Goal: Task Accomplishment & Management: Complete application form

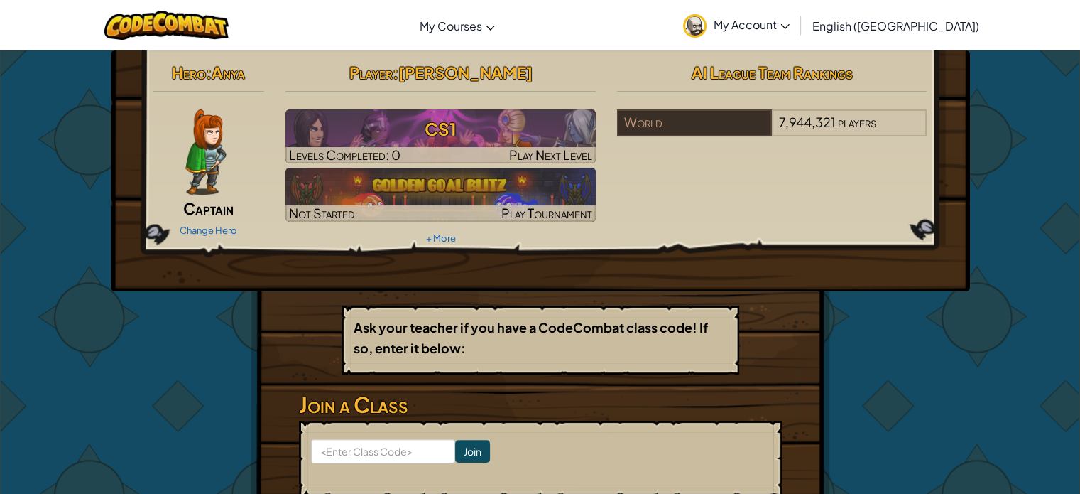
click at [202, 213] on span "Captain" at bounding box center [208, 208] width 50 height 20
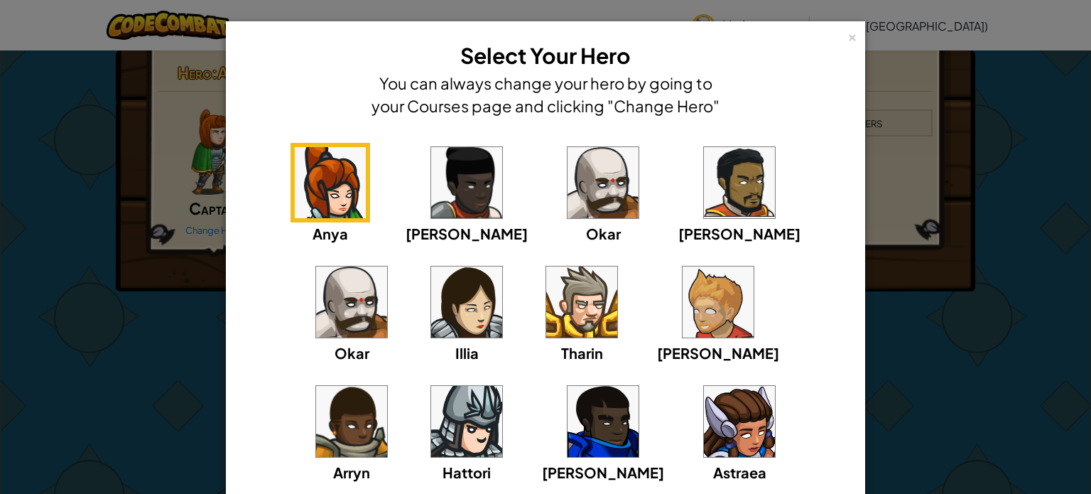
click at [431, 290] on img at bounding box center [466, 301] width 71 height 71
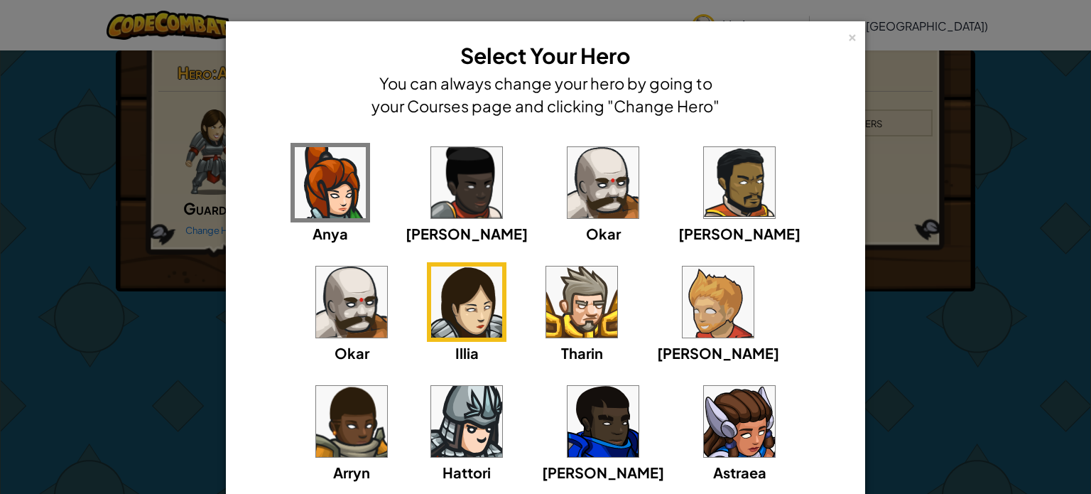
click at [704, 453] on img at bounding box center [739, 421] width 71 height 71
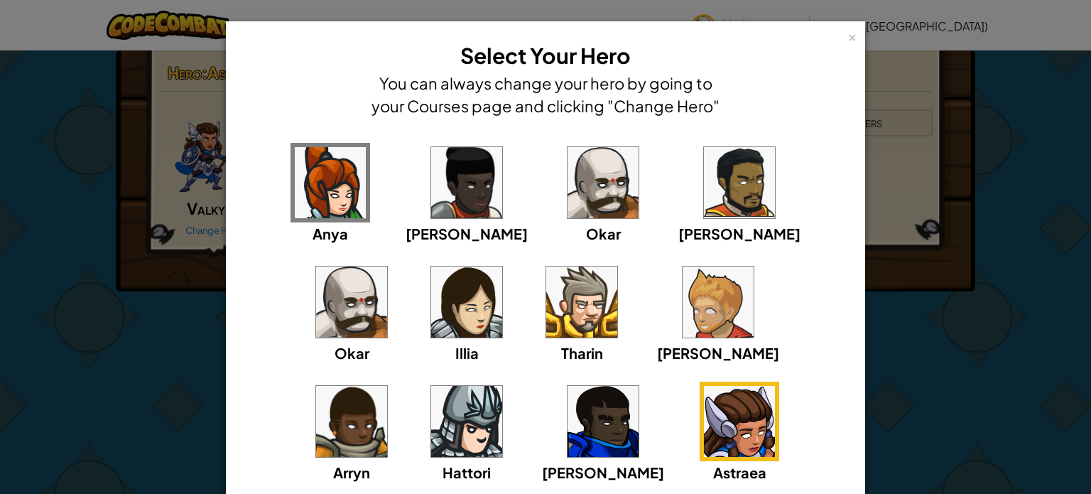
click at [1024, 139] on div "× Select Your Hero You can always change your hero by going to your Courses pag…" at bounding box center [545, 247] width 1091 height 494
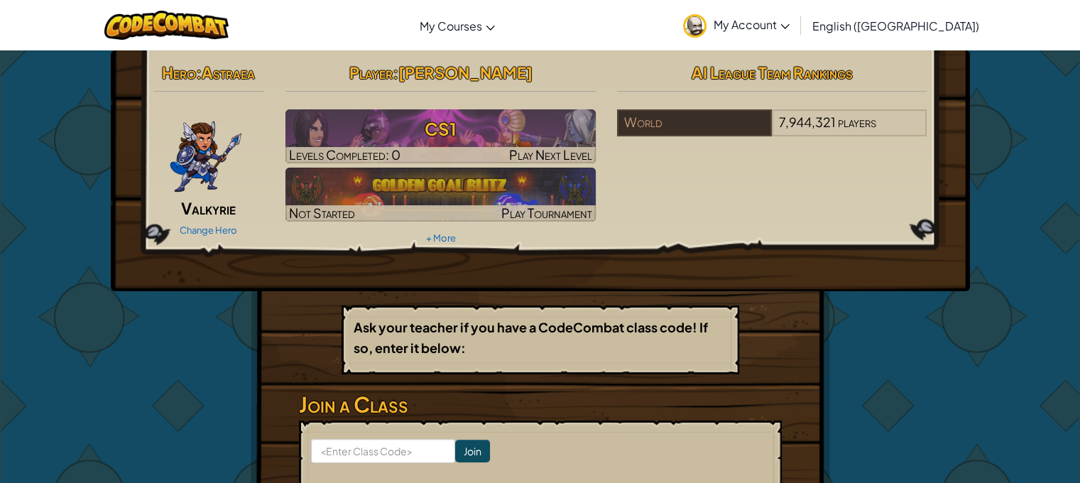
click at [199, 221] on div "Change Hero" at bounding box center [209, 229] width 112 height 23
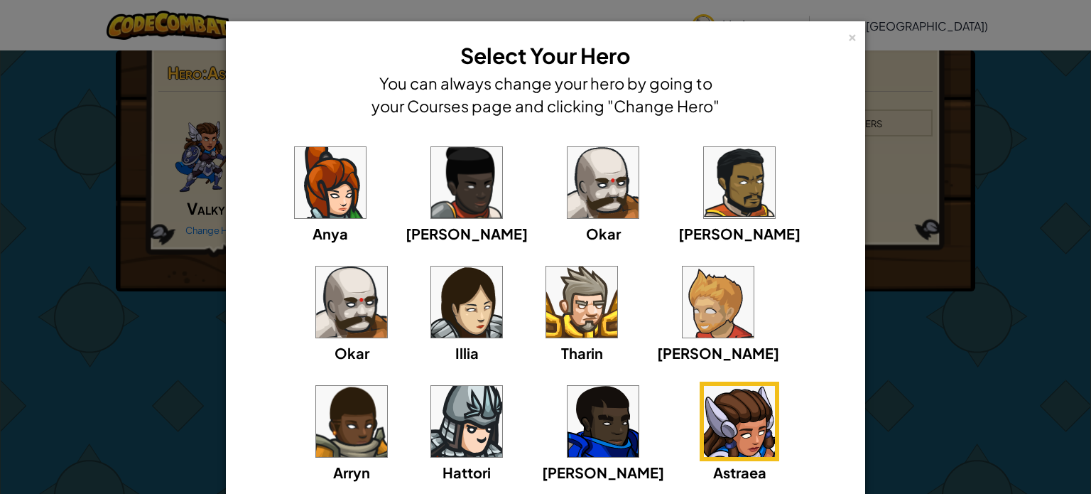
click at [568, 150] on img at bounding box center [603, 182] width 71 height 71
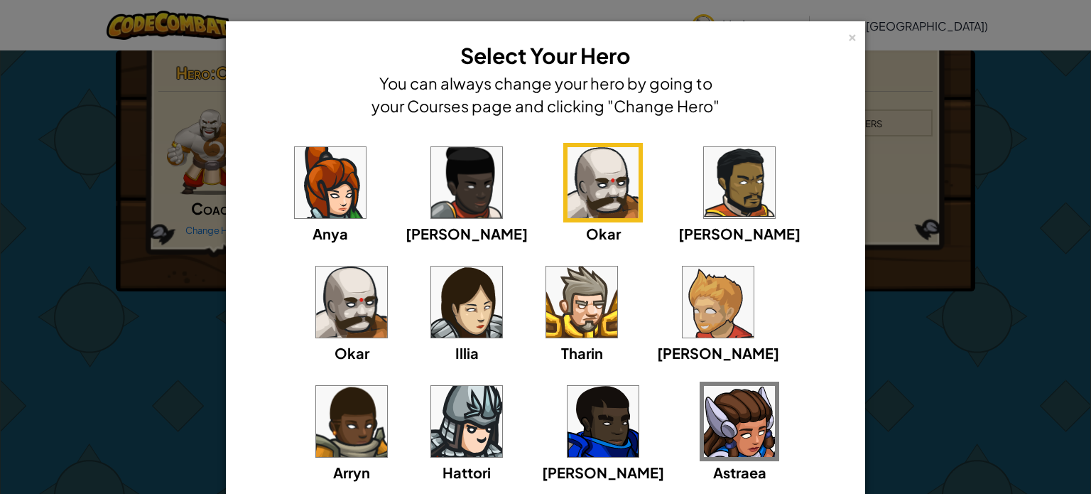
click at [568, 189] on img at bounding box center [603, 182] width 71 height 71
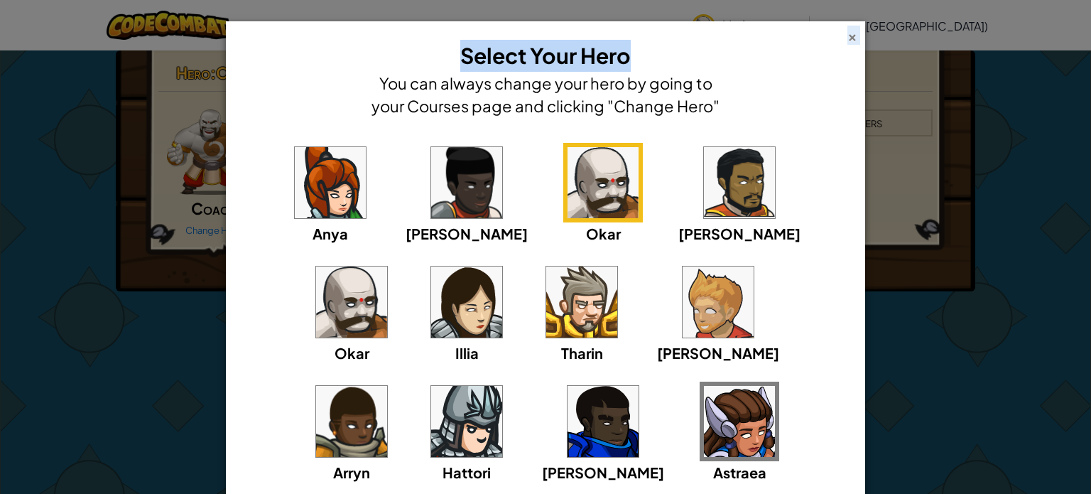
drag, startPoint x: 1085, startPoint y: 254, endPoint x: 842, endPoint y: 36, distance: 326.0
click at [842, 36] on div "× Select Your Hero You can always change your hero by going to your Courses pag…" at bounding box center [546, 78] width 624 height 99
click at [838, 23] on div "× Select Your Hero You can always change your hero by going to your Courses pag…" at bounding box center [545, 306] width 639 height 570
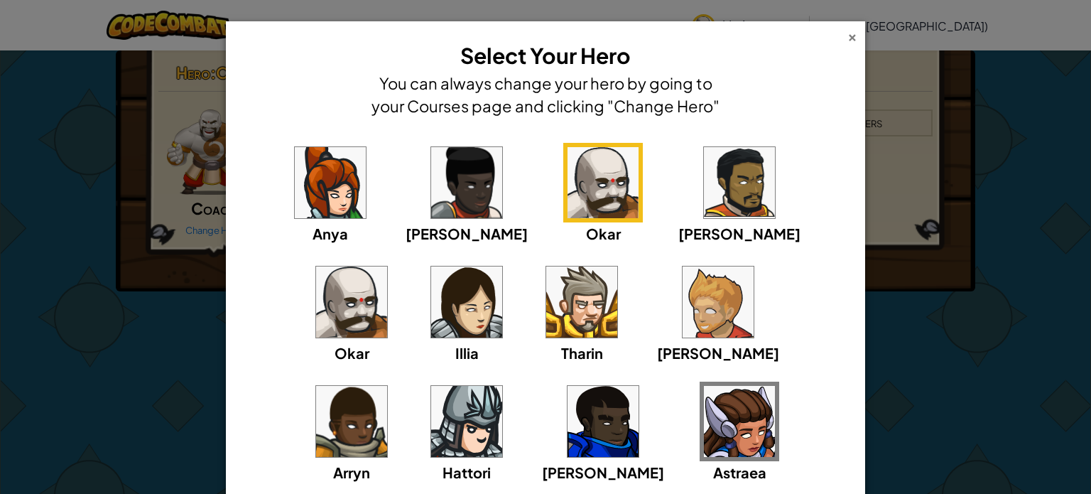
click at [850, 39] on div "×" at bounding box center [852, 35] width 10 height 15
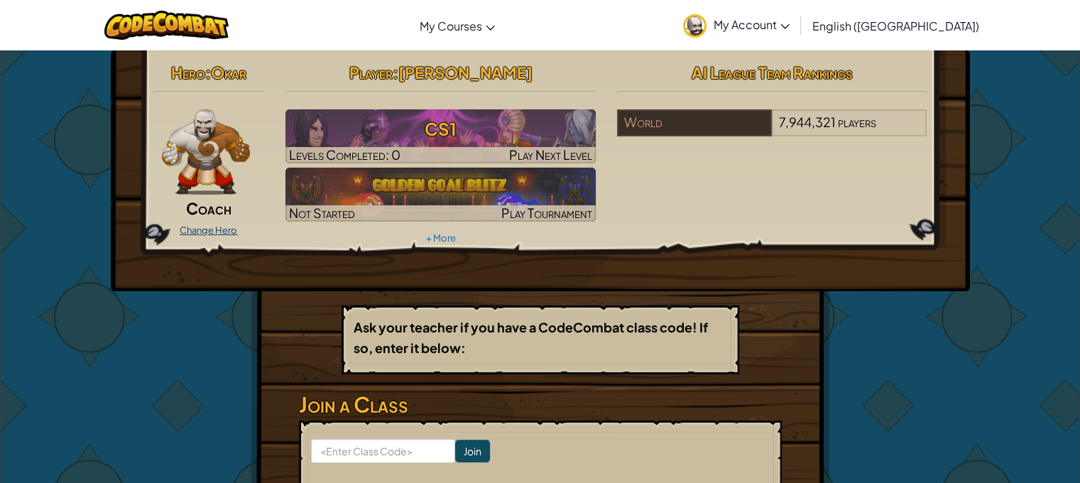
click at [193, 226] on link "Change Hero" at bounding box center [209, 229] width 58 height 11
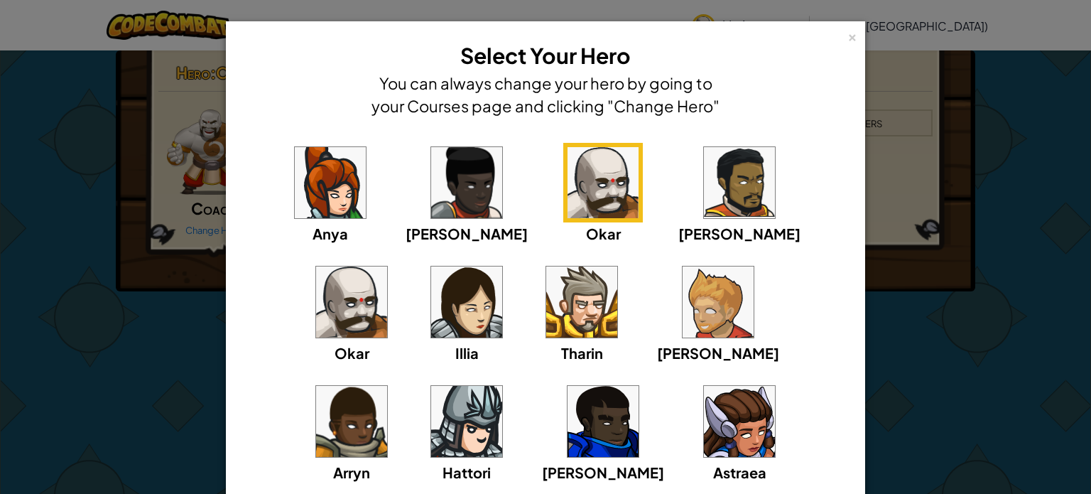
click at [387, 266] on img at bounding box center [351, 301] width 71 height 71
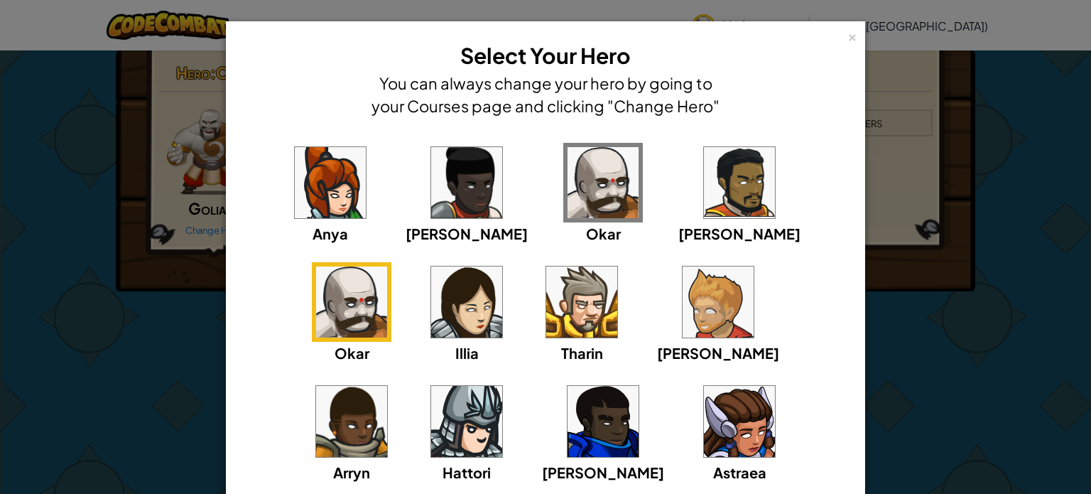
click at [683, 310] on img at bounding box center [718, 301] width 71 height 71
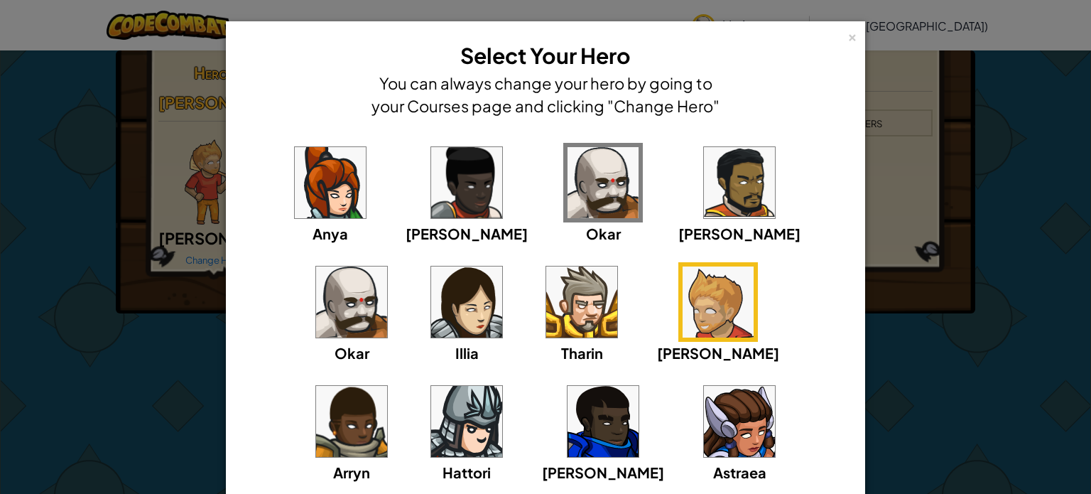
click at [387, 266] on img at bounding box center [351, 301] width 71 height 71
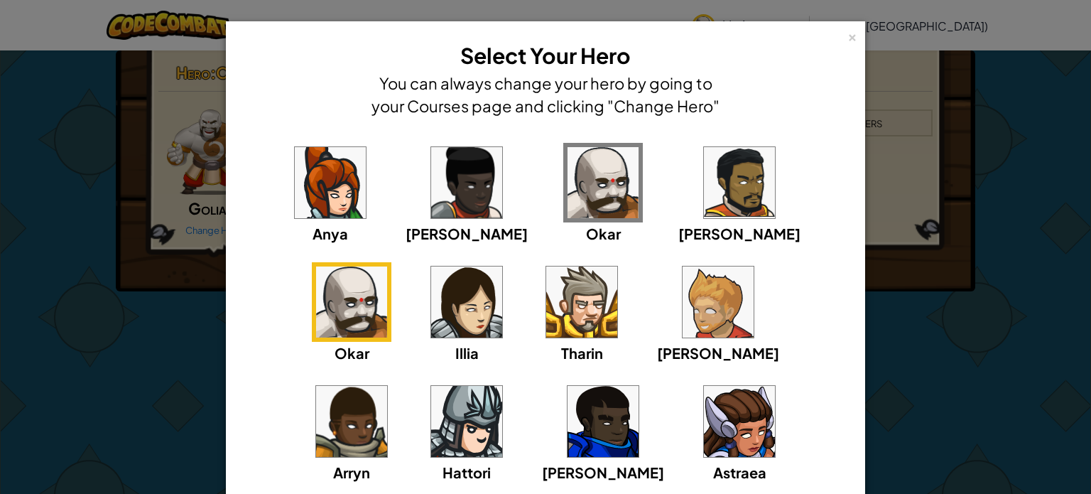
click at [841, 29] on div "× Select Your Hero You can always change your hero by going to your Courses pag…" at bounding box center [546, 78] width 624 height 99
click at [941, 129] on div "× Select Your Hero You can always change your hero by going to your Courses pag…" at bounding box center [545, 247] width 1091 height 494
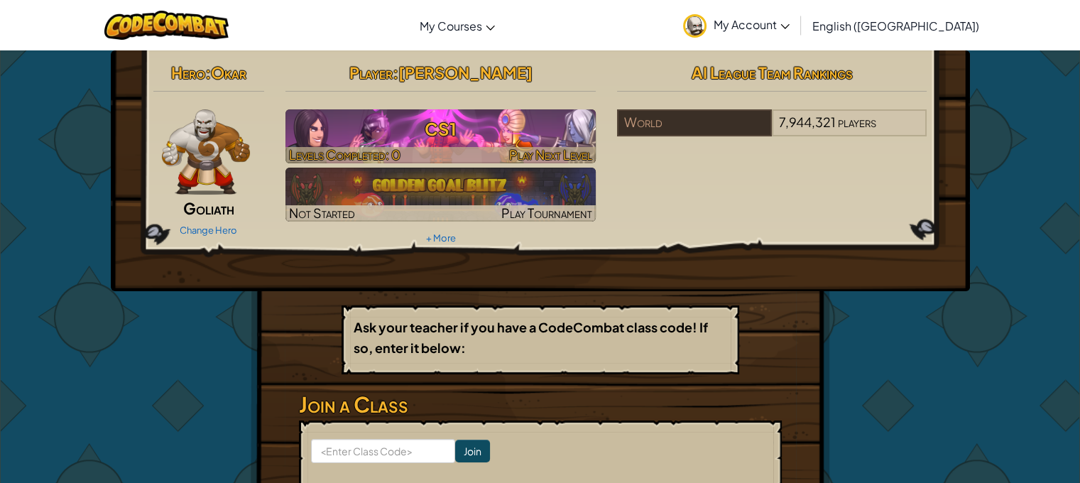
click at [443, 126] on h3 "CS1" at bounding box center [441, 129] width 310 height 32
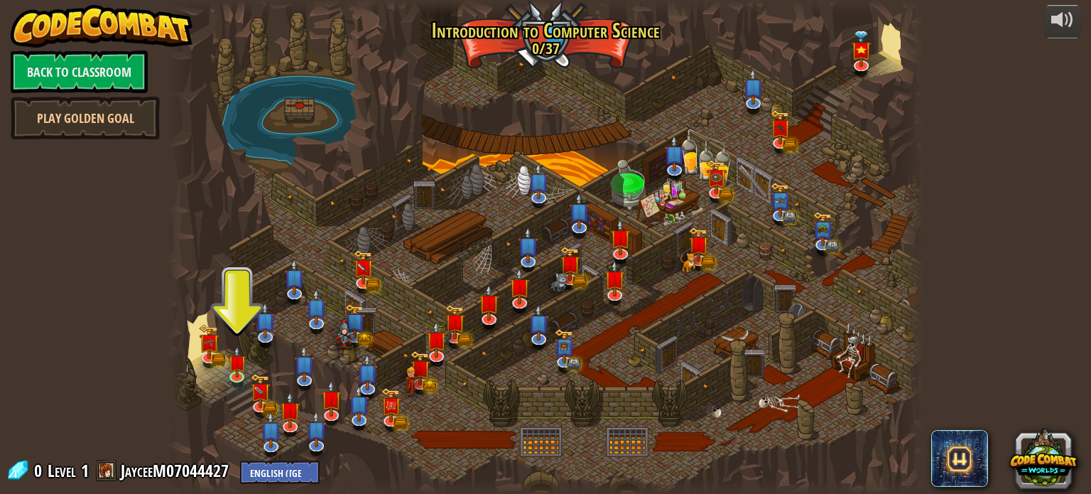
click at [222, 371] on div at bounding box center [545, 247] width 755 height 494
click at [235, 351] on img at bounding box center [237, 354] width 18 height 43
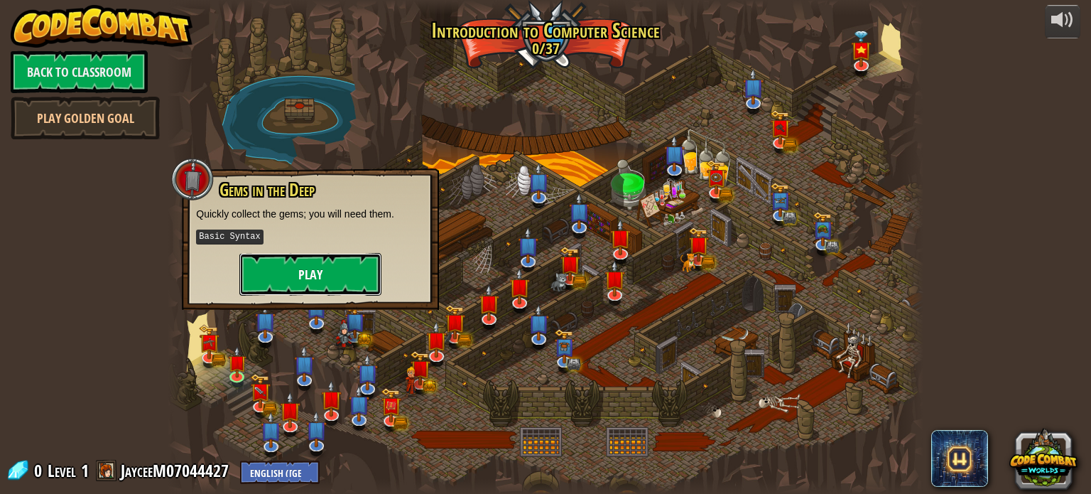
click at [335, 259] on button "Play" at bounding box center [310, 274] width 142 height 43
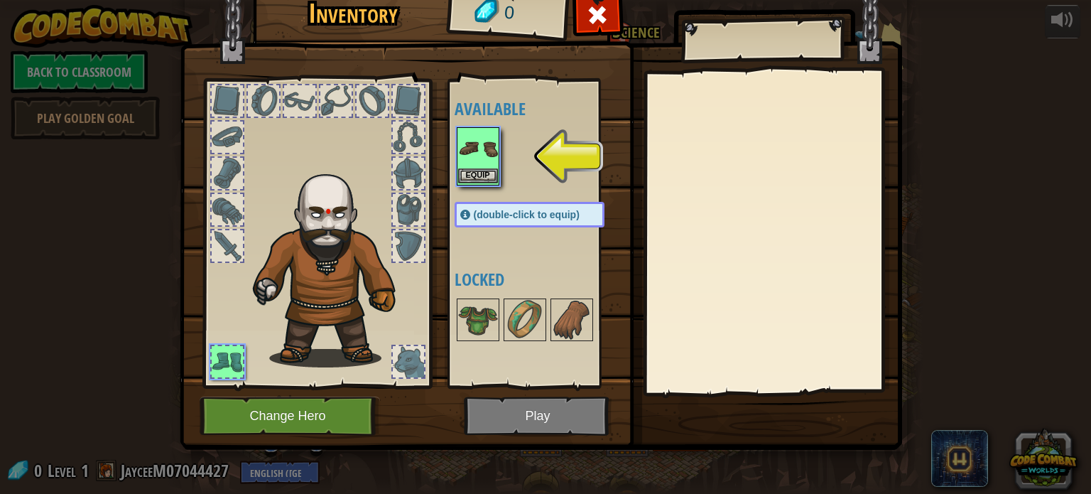
click at [484, 136] on img at bounding box center [478, 149] width 40 height 40
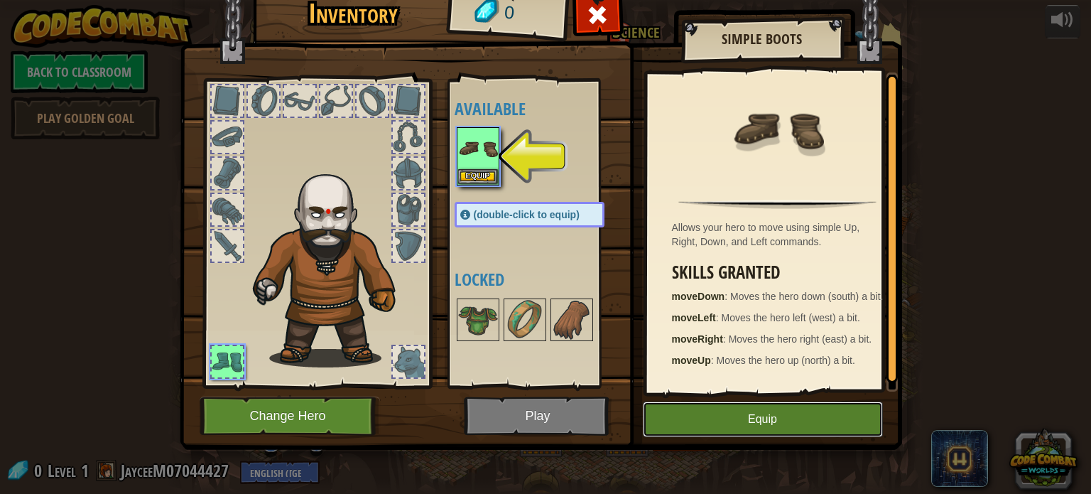
click at [762, 422] on button "Equip" at bounding box center [763, 419] width 240 height 36
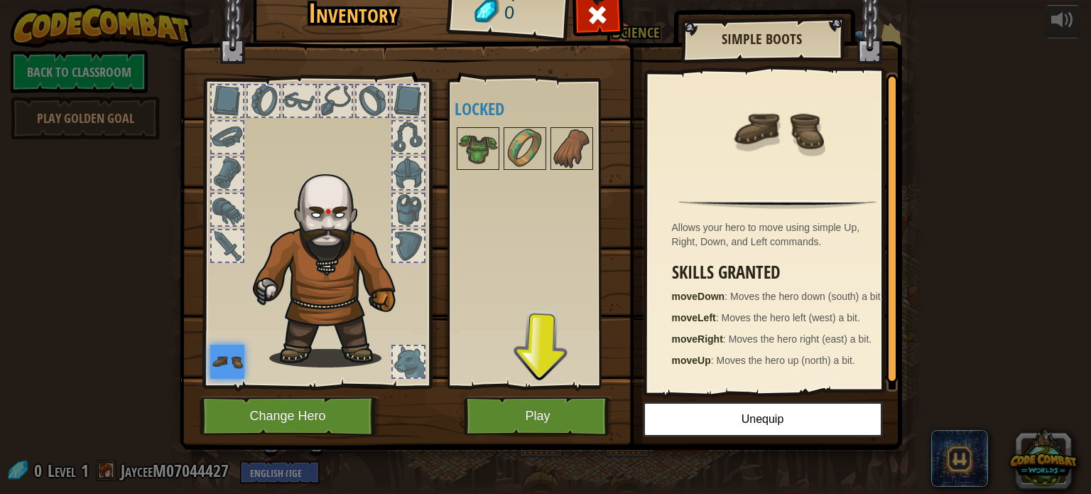
click at [216, 364] on img at bounding box center [227, 362] width 34 height 34
click at [518, 427] on button "Play" at bounding box center [538, 415] width 148 height 39
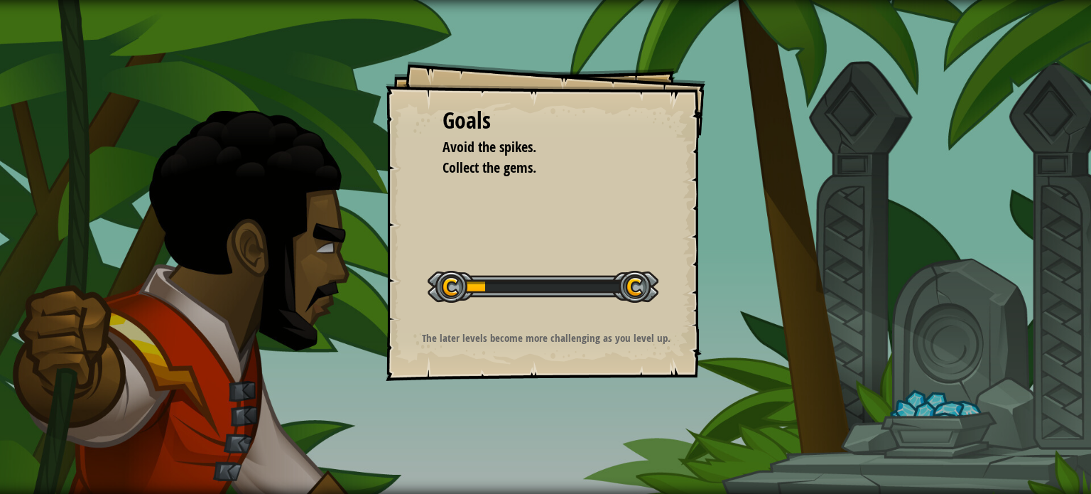
drag, startPoint x: 551, startPoint y: 236, endPoint x: 473, endPoint y: 283, distance: 91.5
click at [473, 283] on div at bounding box center [543, 287] width 231 height 32
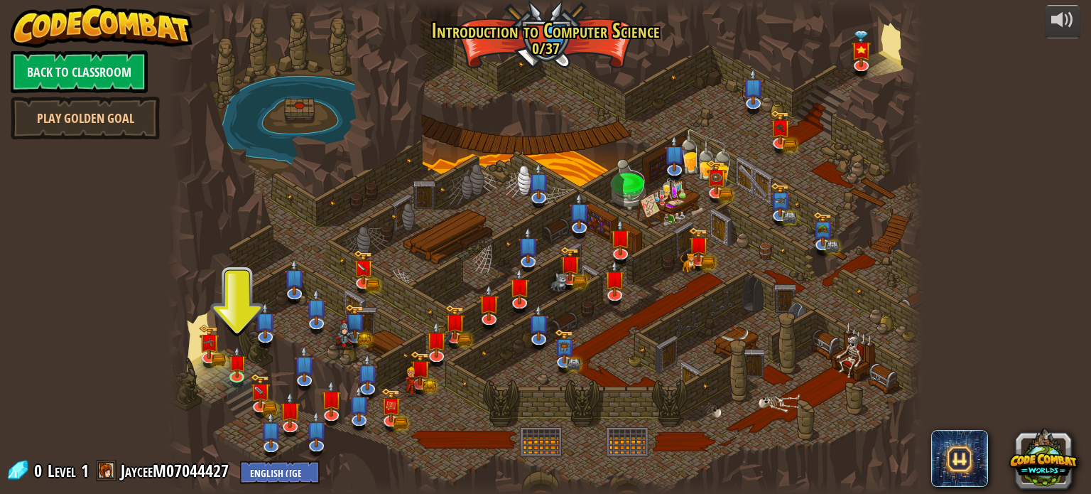
click at [230, 337] on div at bounding box center [545, 247] width 755 height 494
click at [253, 351] on div at bounding box center [545, 247] width 755 height 494
click at [238, 348] on img at bounding box center [237, 354] width 18 height 43
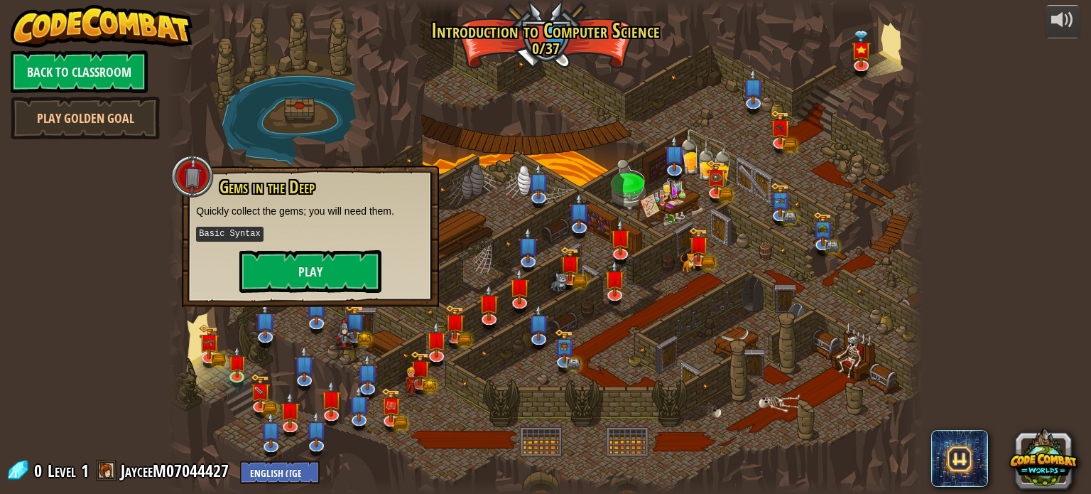
click at [313, 245] on div "Gems in the Deep Quickly collect the gems; you will need them. Basic Syntax Play" at bounding box center [310, 235] width 229 height 115
click at [299, 258] on button "Play" at bounding box center [310, 271] width 142 height 43
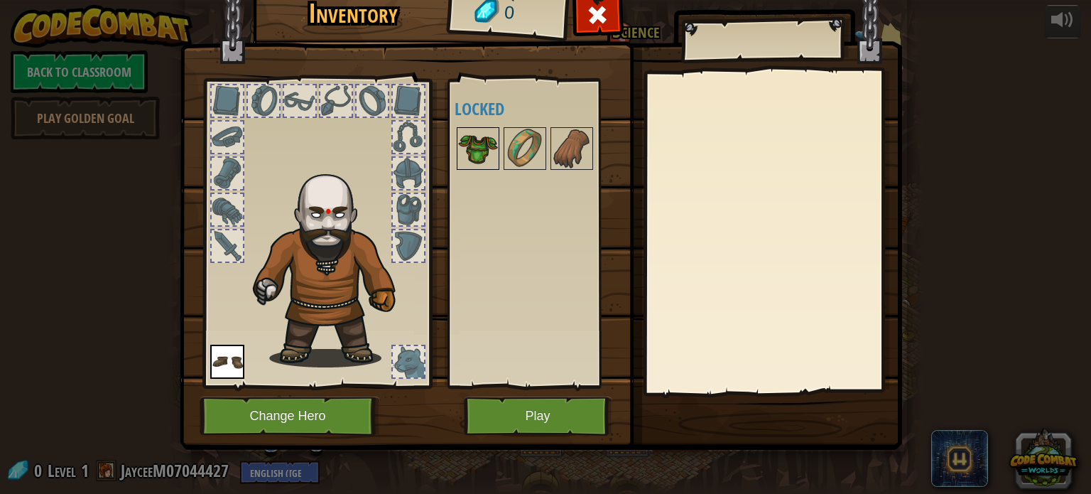
click at [472, 139] on img at bounding box center [478, 149] width 40 height 40
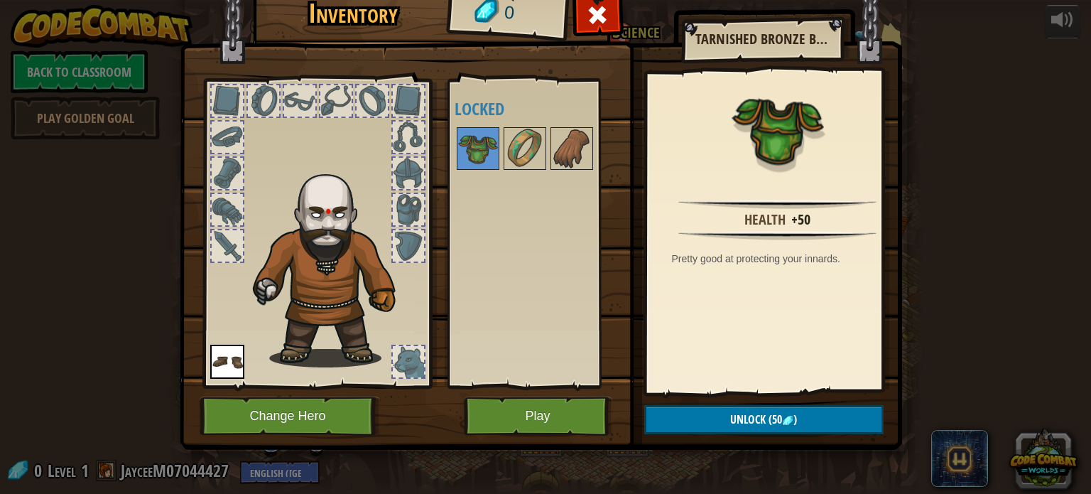
click at [401, 207] on div at bounding box center [408, 209] width 31 height 31
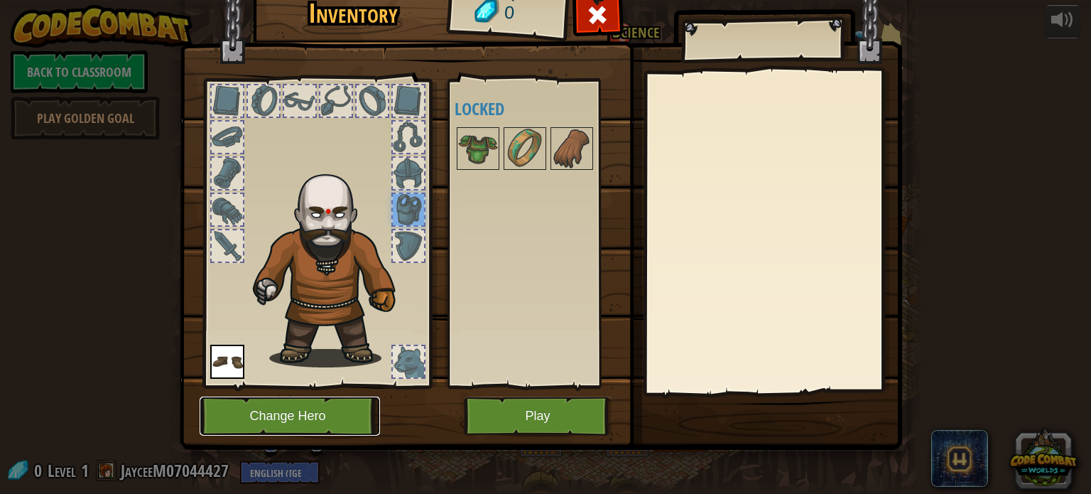
click at [337, 411] on button "Change Hero" at bounding box center [290, 415] width 180 height 39
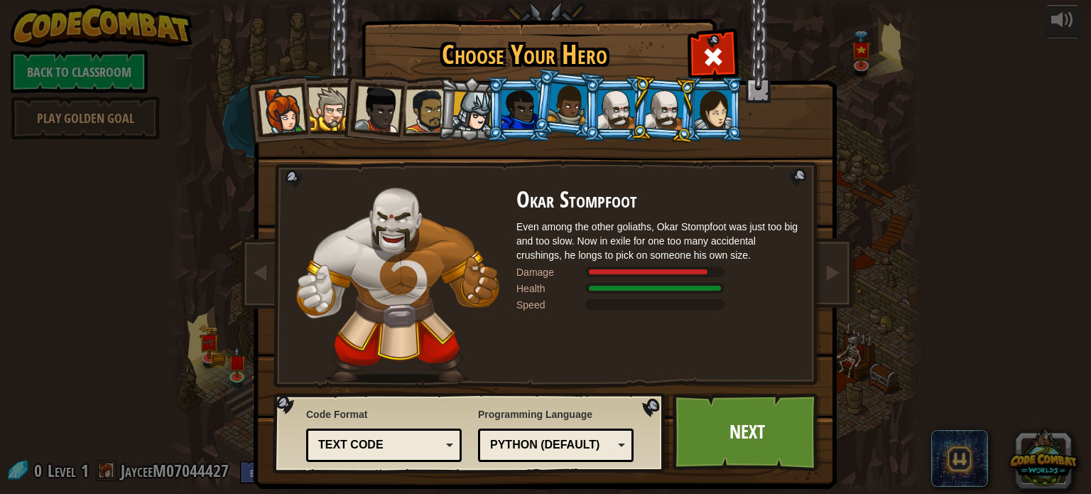
click at [560, 105] on div at bounding box center [568, 104] width 40 height 42
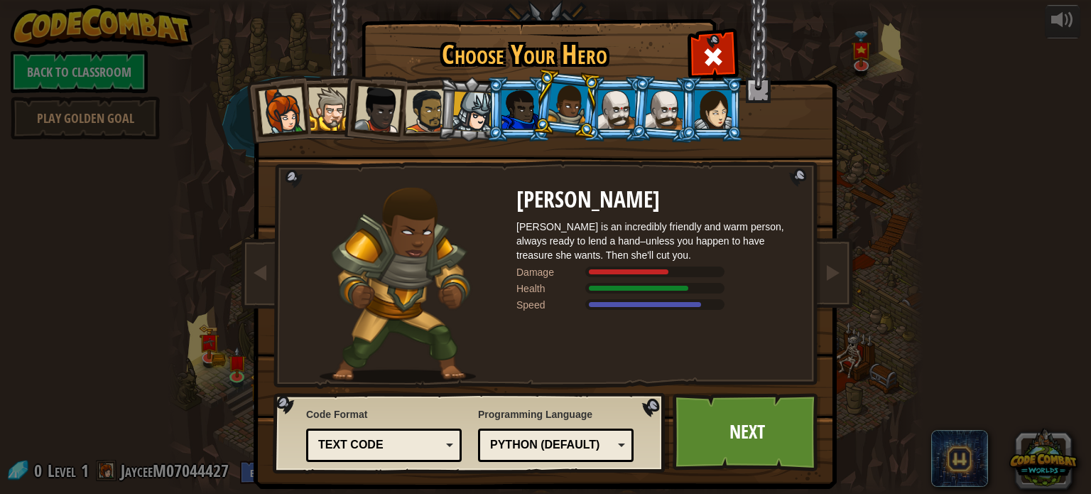
click at [689, 85] on li at bounding box center [712, 109] width 64 height 65
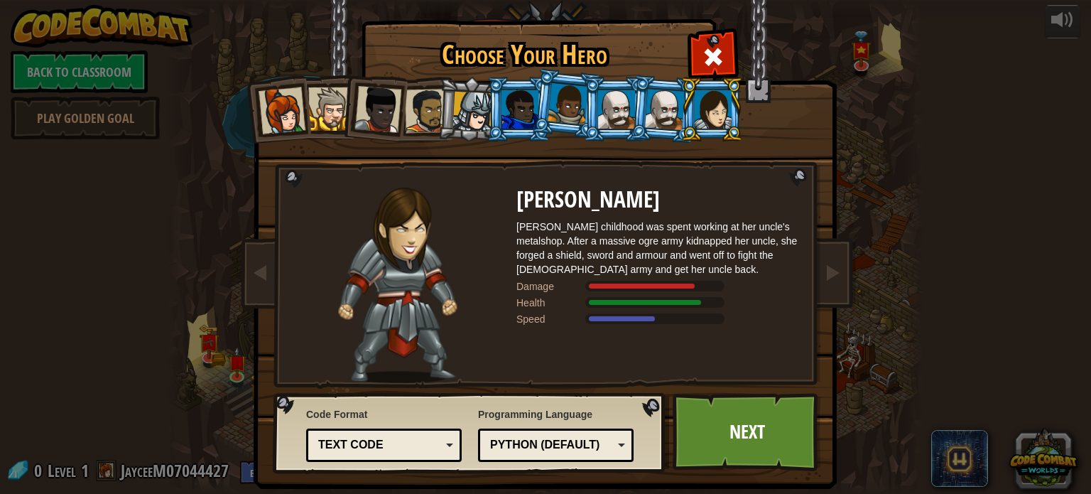
click at [445, 104] on li at bounding box center [470, 109] width 67 height 68
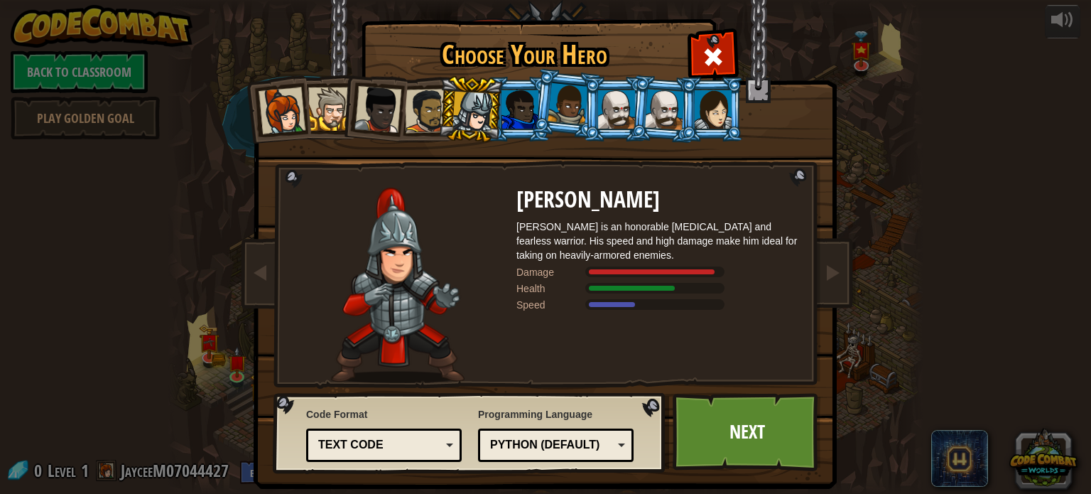
click at [320, 114] on div at bounding box center [329, 108] width 43 height 43
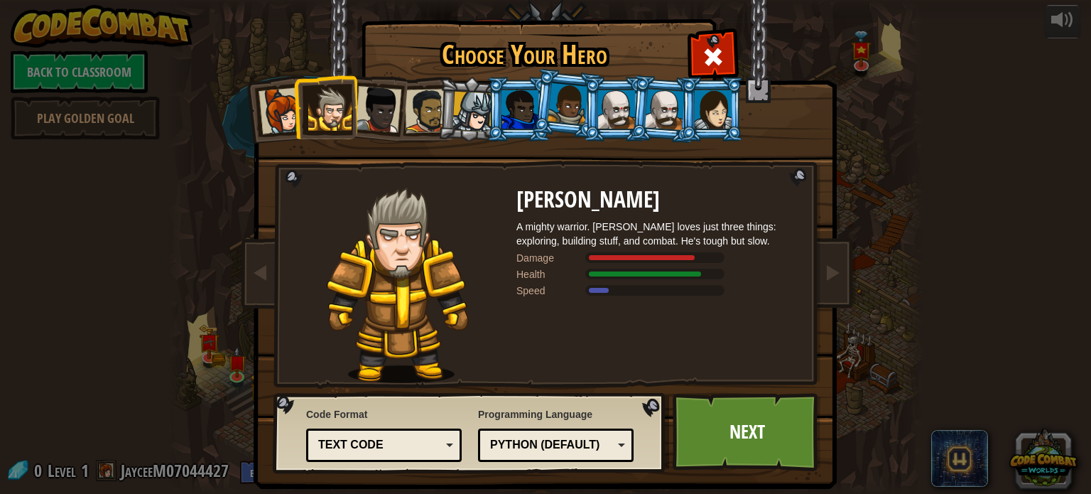
click at [502, 104] on div at bounding box center [520, 109] width 37 height 38
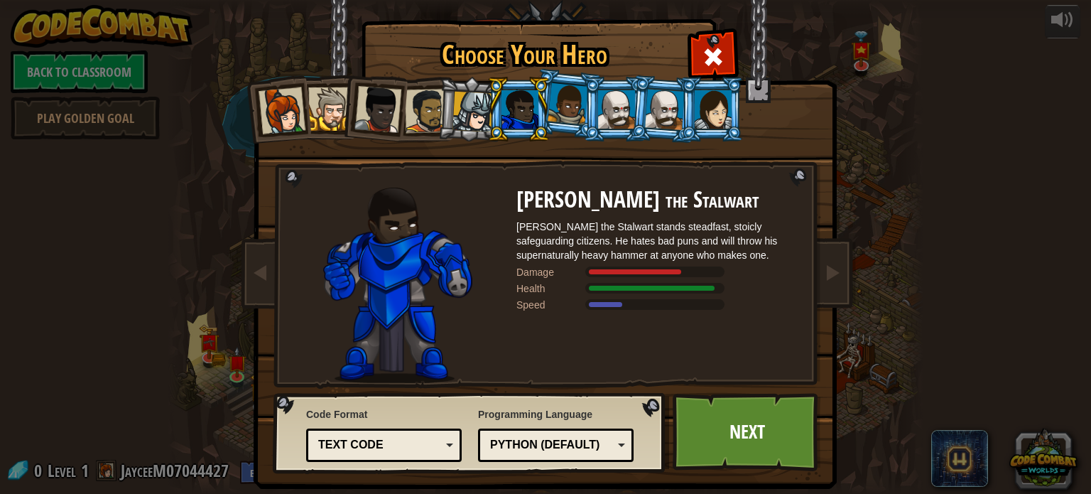
click at [445, 94] on li at bounding box center [470, 109] width 67 height 68
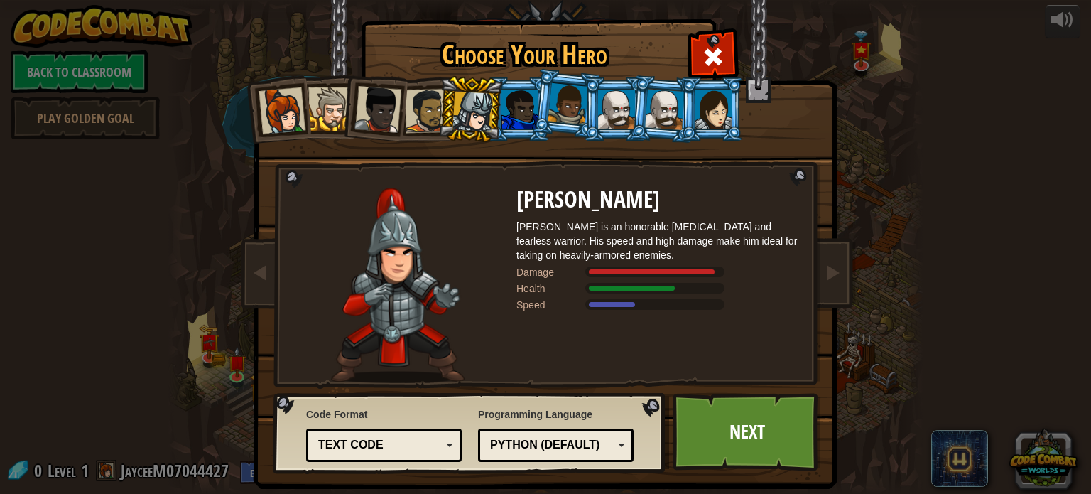
click at [405, 104] on div at bounding box center [427, 111] width 44 height 44
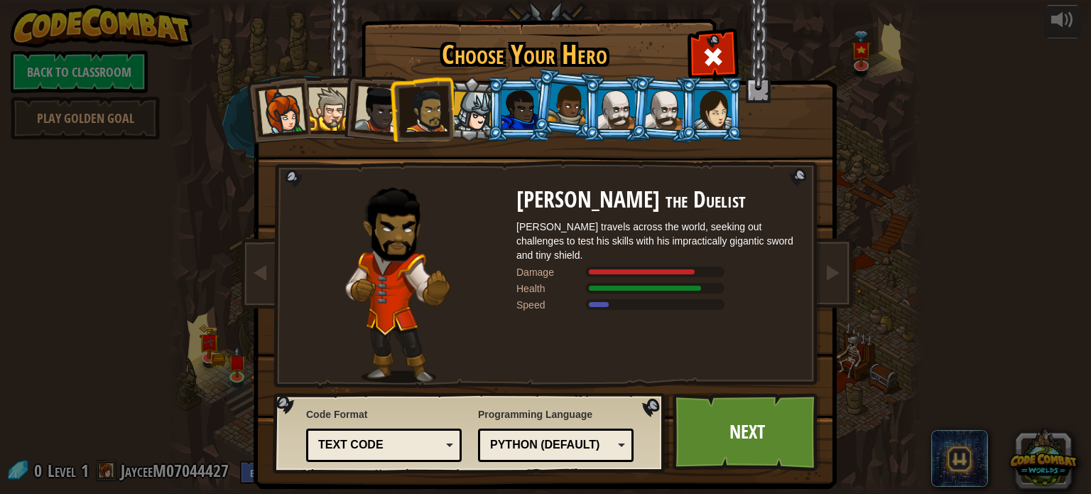
click at [668, 112] on div at bounding box center [665, 109] width 40 height 40
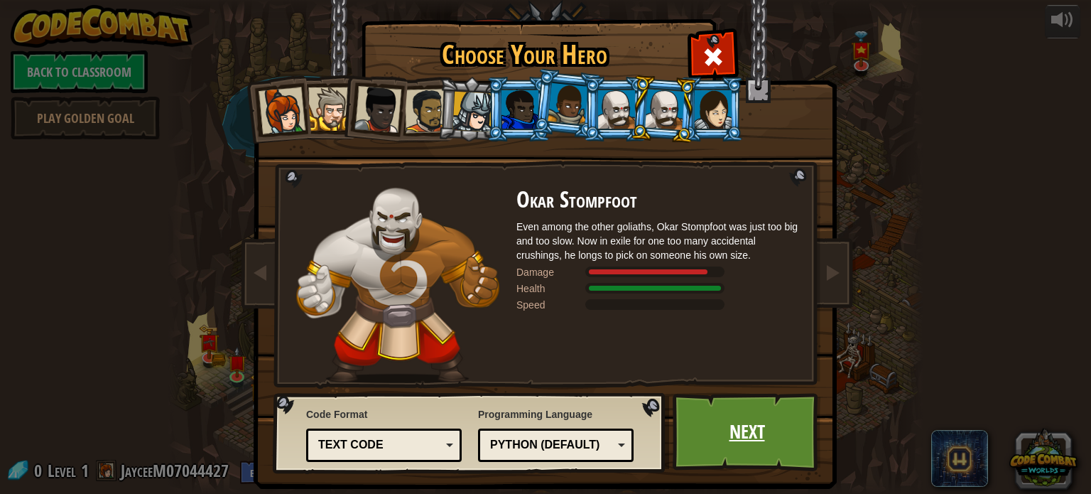
click at [737, 403] on link "Next" at bounding box center [747, 432] width 148 height 78
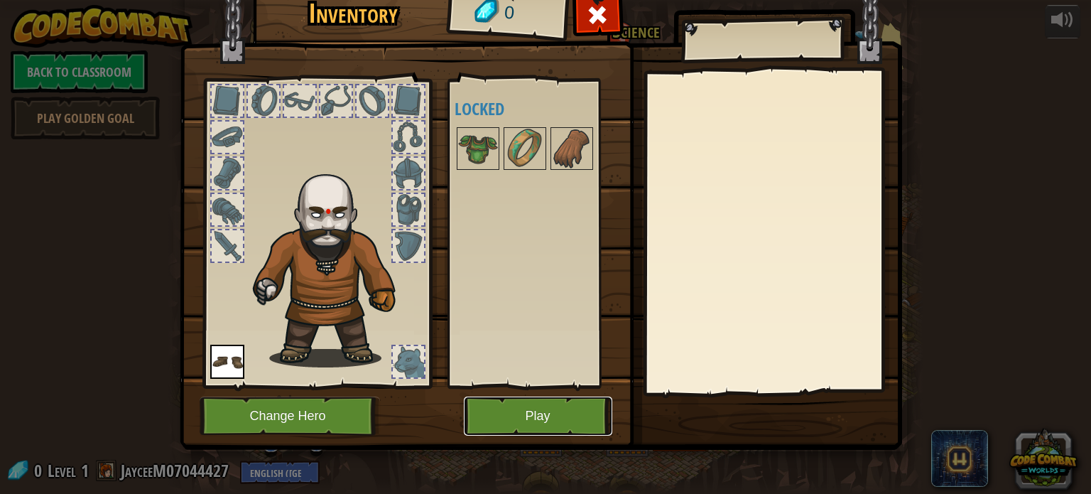
click at [555, 399] on button "Play" at bounding box center [538, 415] width 148 height 39
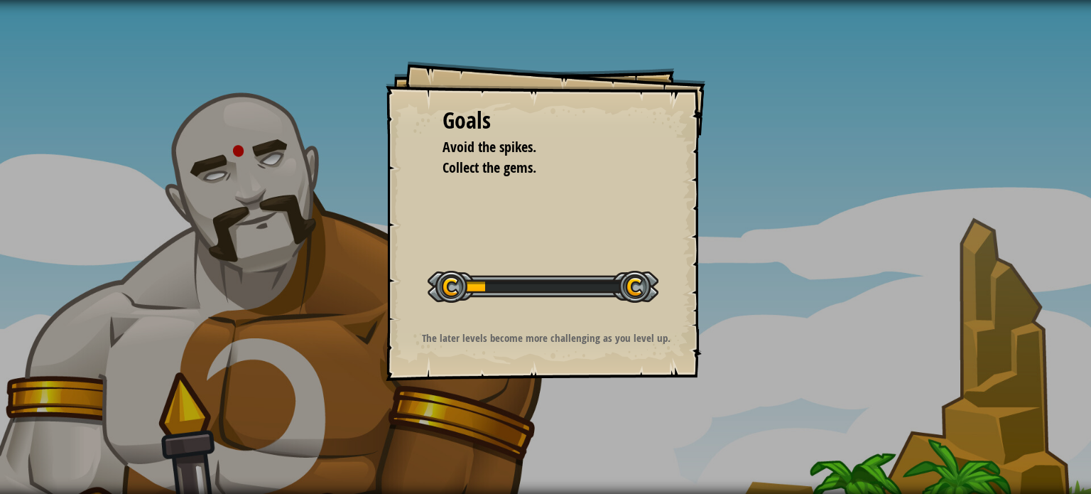
drag, startPoint x: 510, startPoint y: 347, endPoint x: 879, endPoint y: 411, distance: 374.2
click at [879, 411] on div "Goals Avoid the spikes. Collect the gems. Start Level Error loading from server…" at bounding box center [545, 247] width 1091 height 494
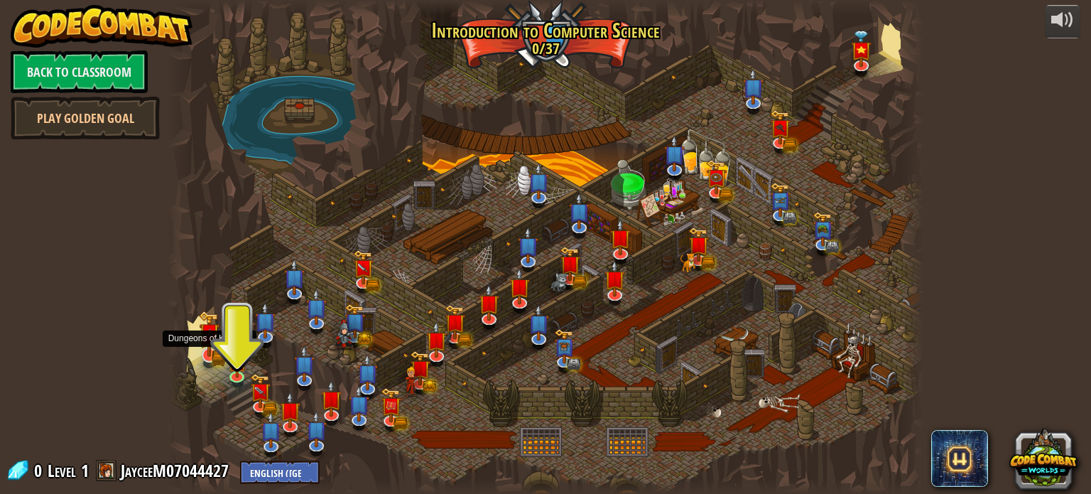
click at [207, 334] on img at bounding box center [209, 334] width 12 height 12
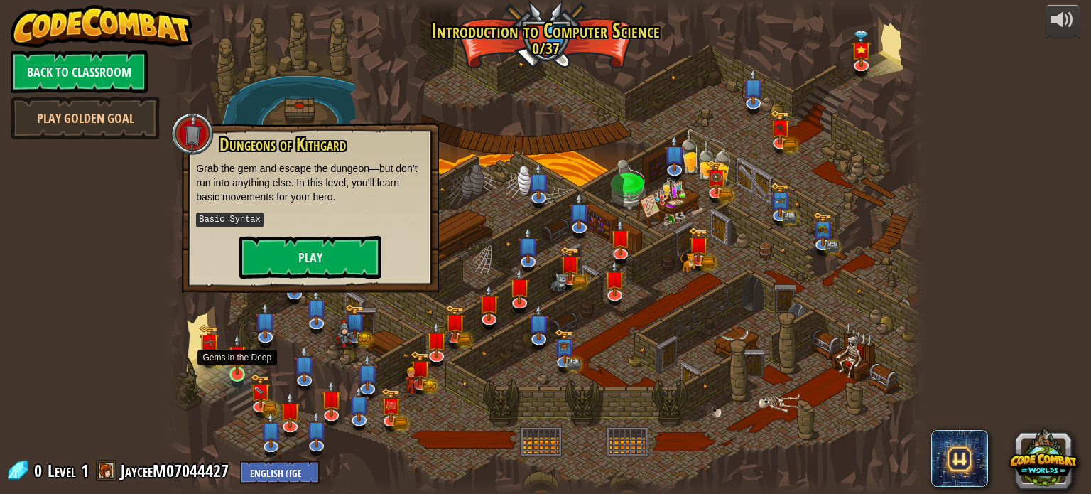
click at [246, 345] on img at bounding box center [237, 354] width 18 height 43
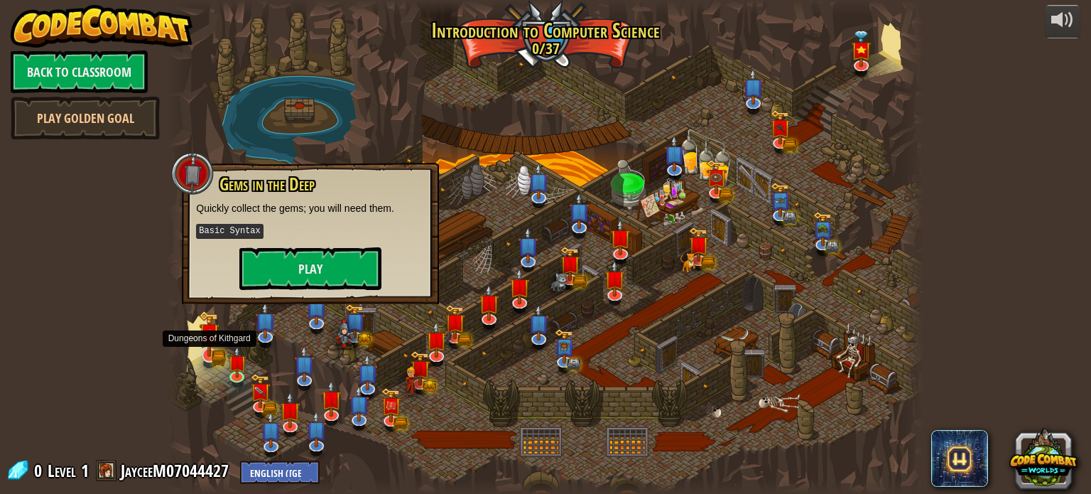
click at [199, 335] on img at bounding box center [209, 332] width 21 height 45
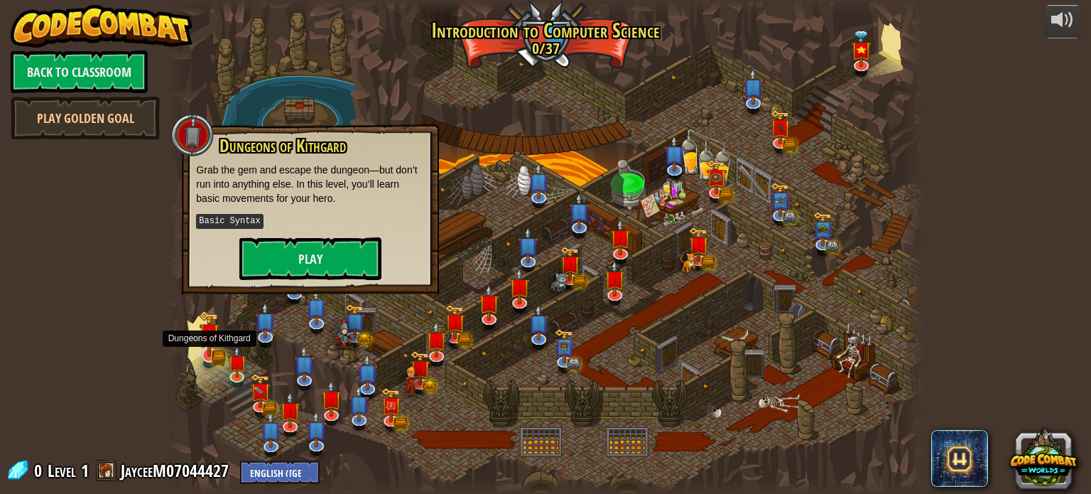
click at [199, 335] on img at bounding box center [209, 332] width 21 height 45
click at [354, 243] on button "Play" at bounding box center [310, 258] width 142 height 43
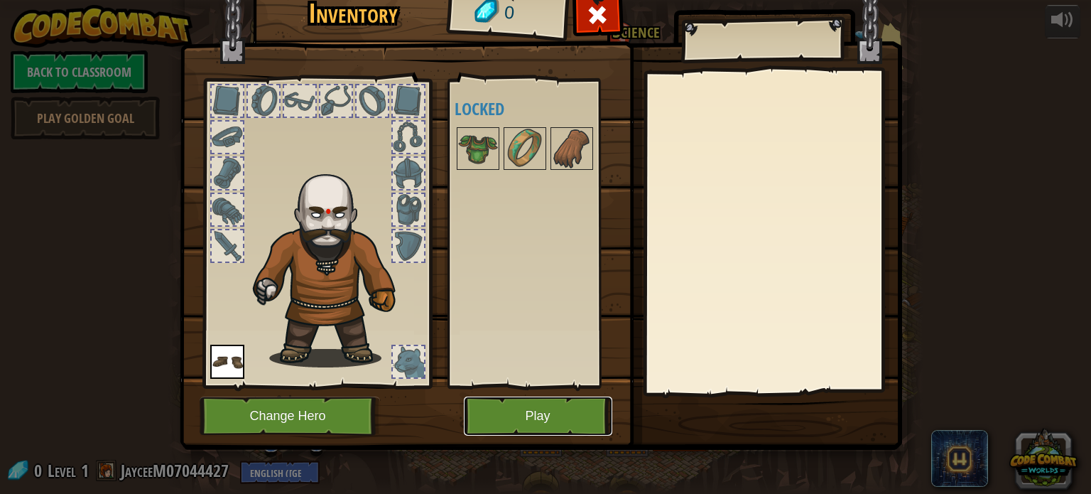
click at [558, 414] on button "Play" at bounding box center [538, 415] width 148 height 39
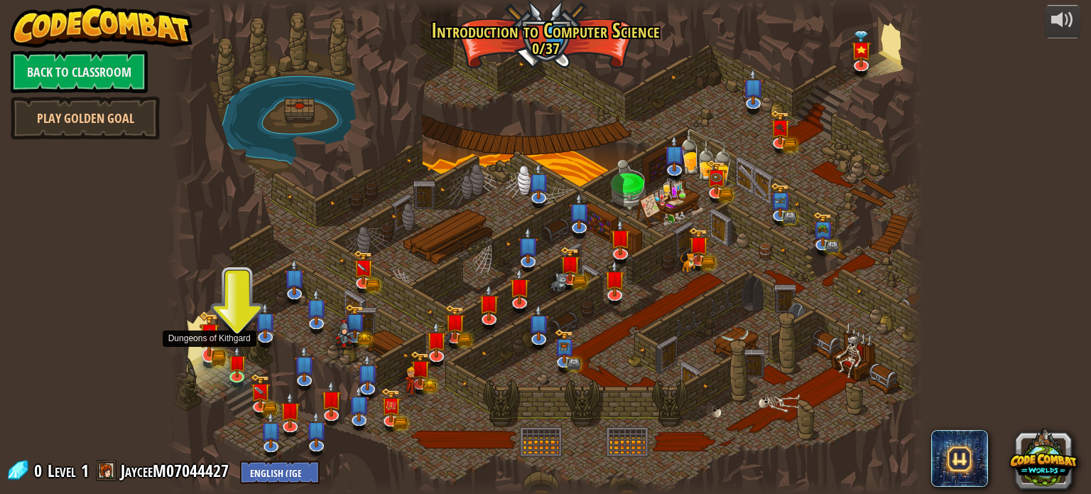
click at [210, 340] on img at bounding box center [209, 334] width 12 height 12
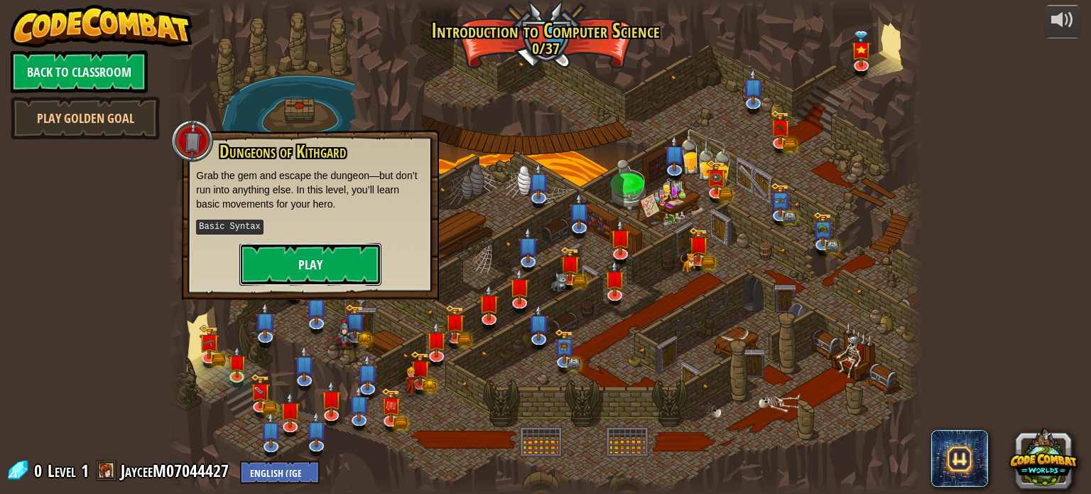
click at [294, 255] on button "Play" at bounding box center [310, 264] width 142 height 43
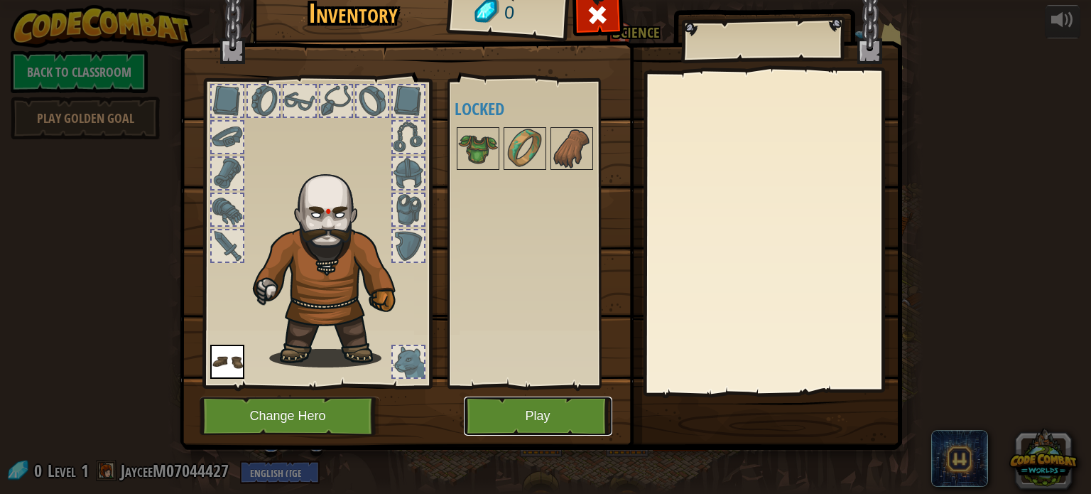
click at [528, 408] on button "Play" at bounding box center [538, 415] width 148 height 39
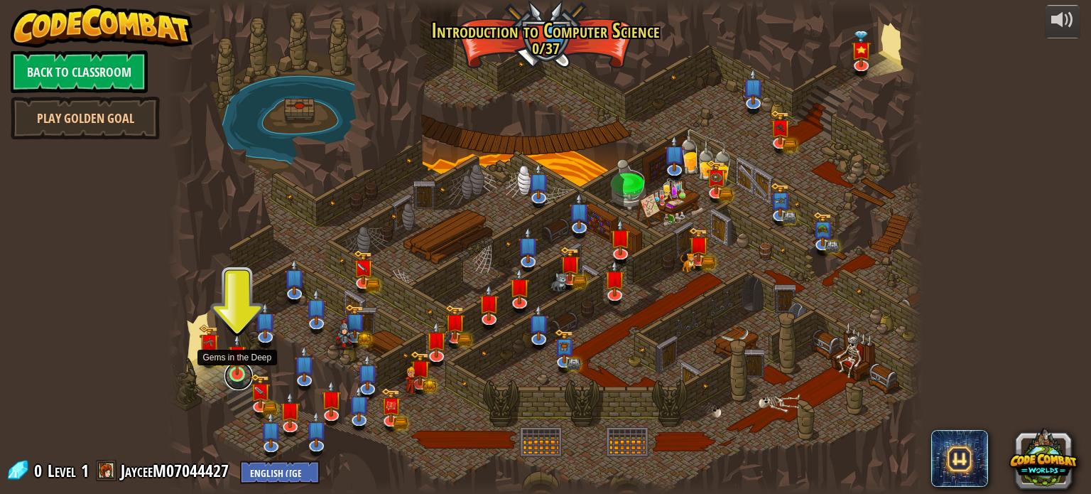
click at [237, 377] on link at bounding box center [238, 376] width 28 height 28
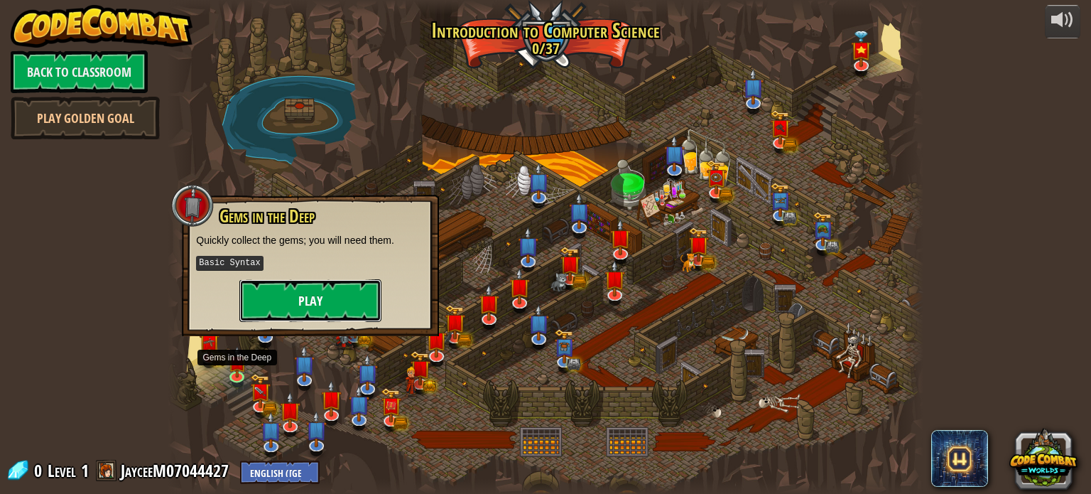
click at [296, 293] on button "Play" at bounding box center [310, 300] width 142 height 43
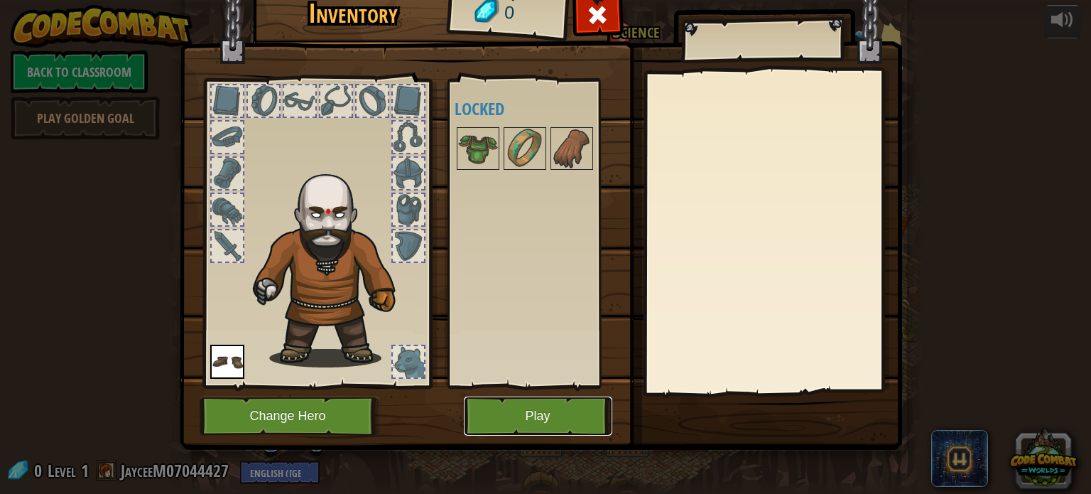
click at [517, 407] on button "Play" at bounding box center [538, 415] width 148 height 39
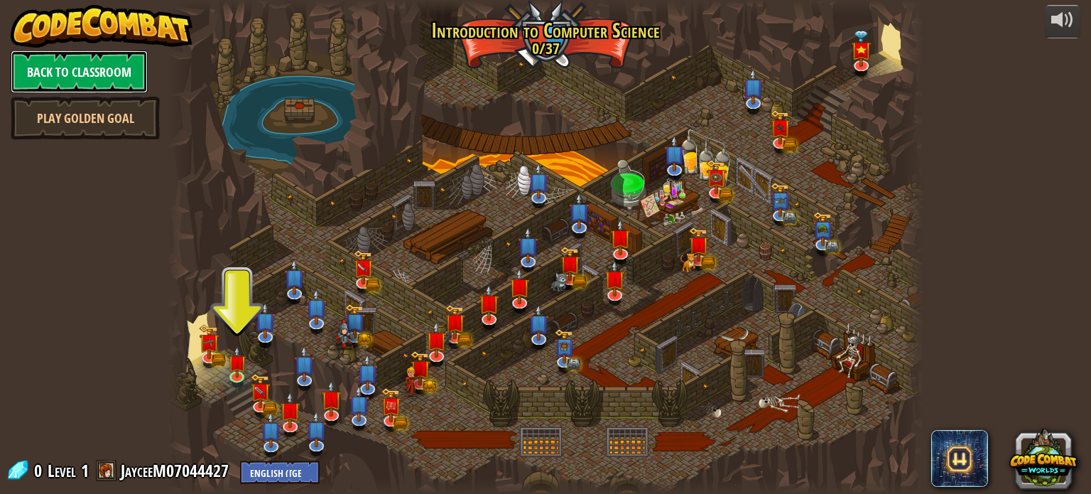
click at [77, 63] on link "Back to Classroom" at bounding box center [79, 71] width 137 height 43
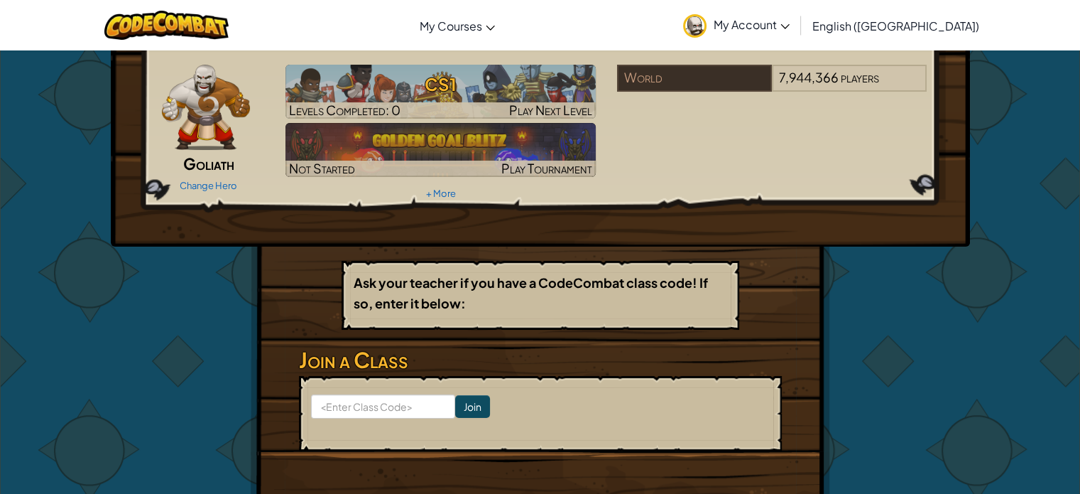
scroll to position [45, 0]
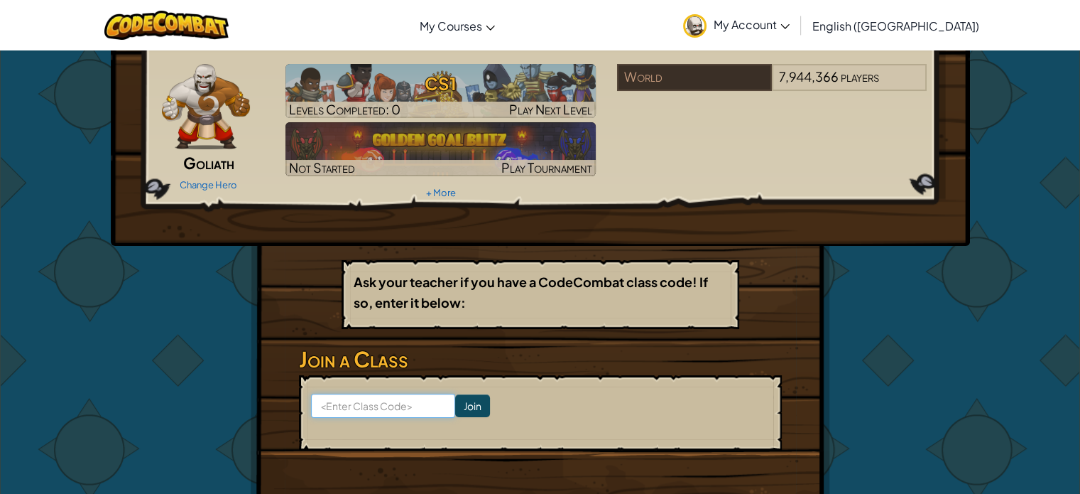
click at [397, 409] on input at bounding box center [383, 406] width 144 height 24
click at [462, 402] on input "Join" at bounding box center [472, 405] width 35 height 23
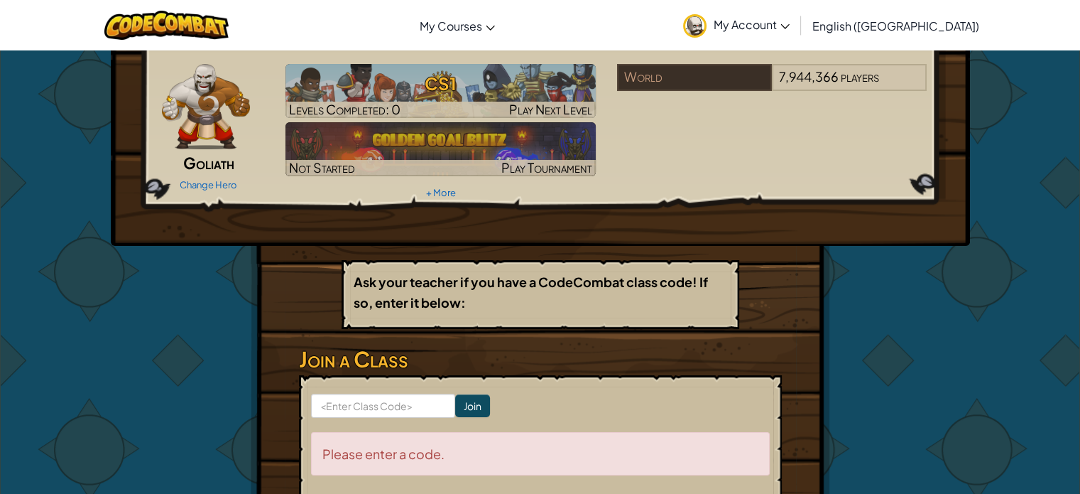
click at [404, 454] on div "Please enter a code." at bounding box center [540, 453] width 459 height 43
click at [417, 413] on input at bounding box center [383, 406] width 144 height 24
